Goal: Information Seeking & Learning: Learn about a topic

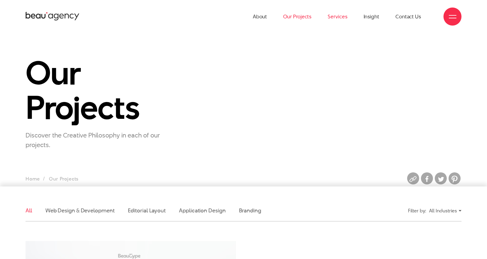
click at [337, 18] on link "Services" at bounding box center [338, 16] width 20 height 33
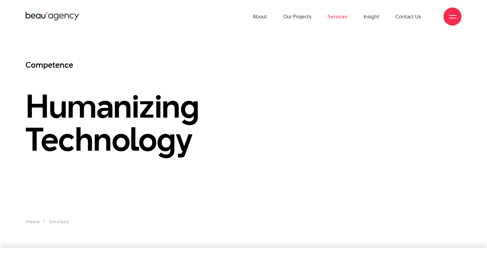
scroll to position [3, 0]
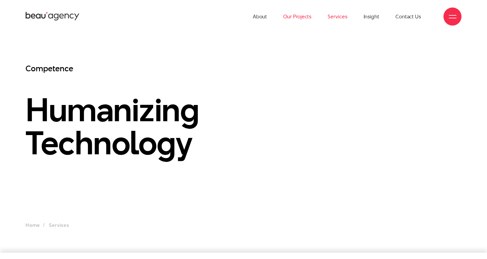
click at [301, 16] on link "Our Projects" at bounding box center [297, 16] width 28 height 33
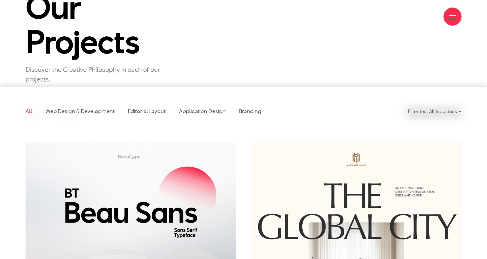
scroll to position [97, 0]
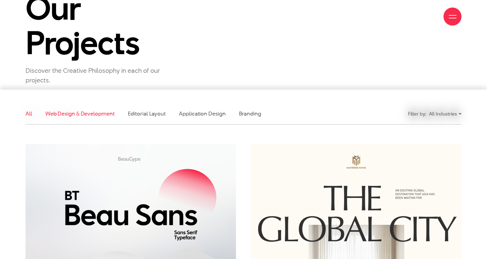
click at [105, 115] on link "Web Design & Development" at bounding box center [79, 114] width 69 height 8
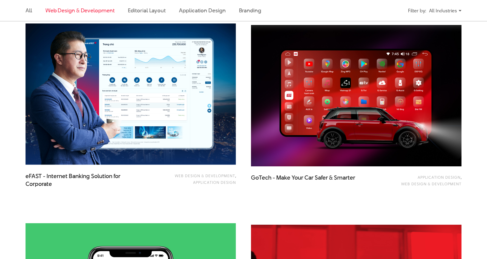
scroll to position [615, 0]
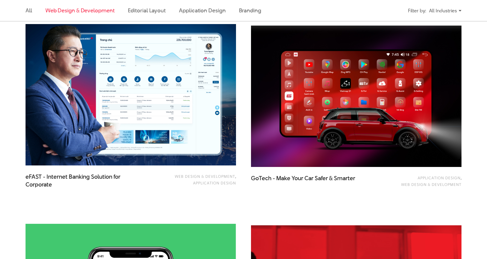
click at [181, 136] on img at bounding box center [131, 94] width 232 height 155
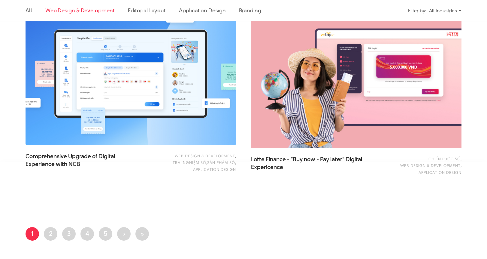
scroll to position [1034, 0]
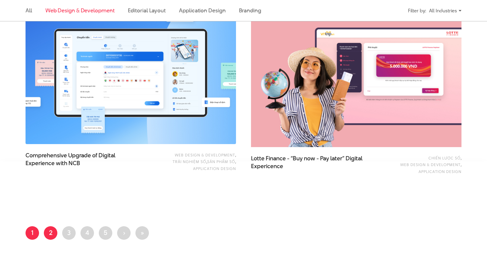
click at [50, 231] on link "Page 2" at bounding box center [51, 233] width 14 height 14
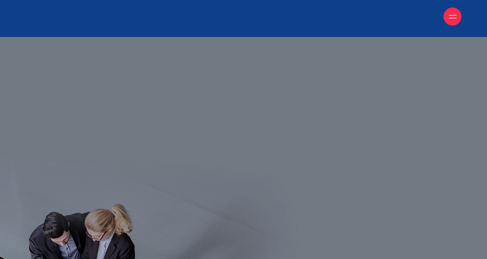
scroll to position [2851, 0]
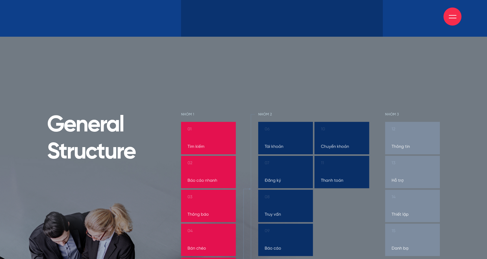
click at [319, 27] on div "About Our Projects Services Insight Contact Us" at bounding box center [244, 16] width 436 height 33
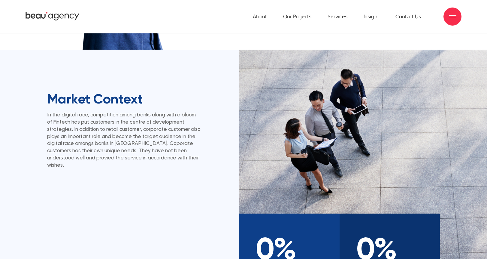
scroll to position [440, 0]
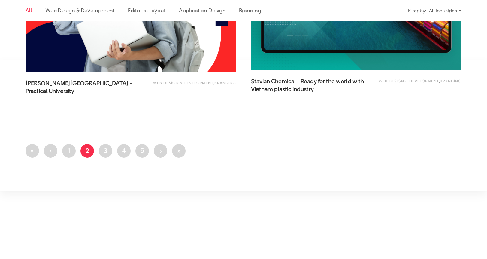
scroll to position [1308, 0]
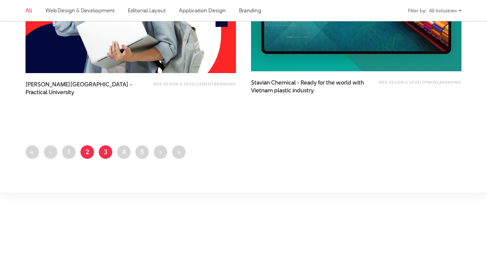
click at [109, 156] on link "Page 3" at bounding box center [106, 152] width 14 height 14
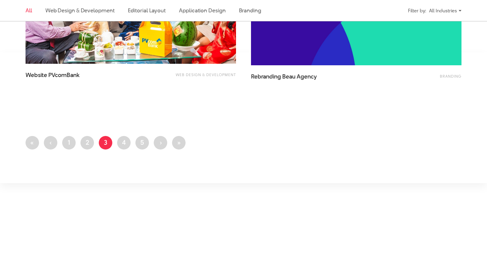
scroll to position [1309, 0]
